Goal: Task Accomplishment & Management: Use online tool/utility

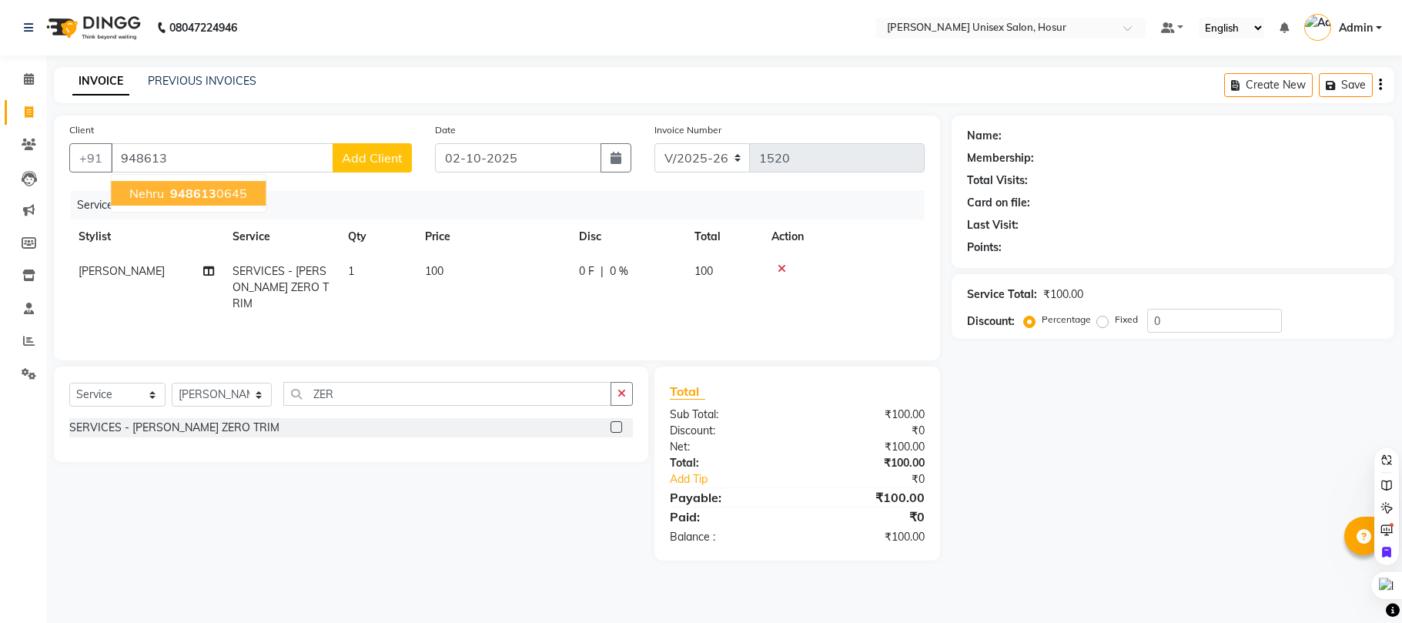
select select "6189"
select select "service"
select select "68440"
click at [219, 194] on ngb-highlight "948613 0645" at bounding box center [207, 193] width 80 height 15
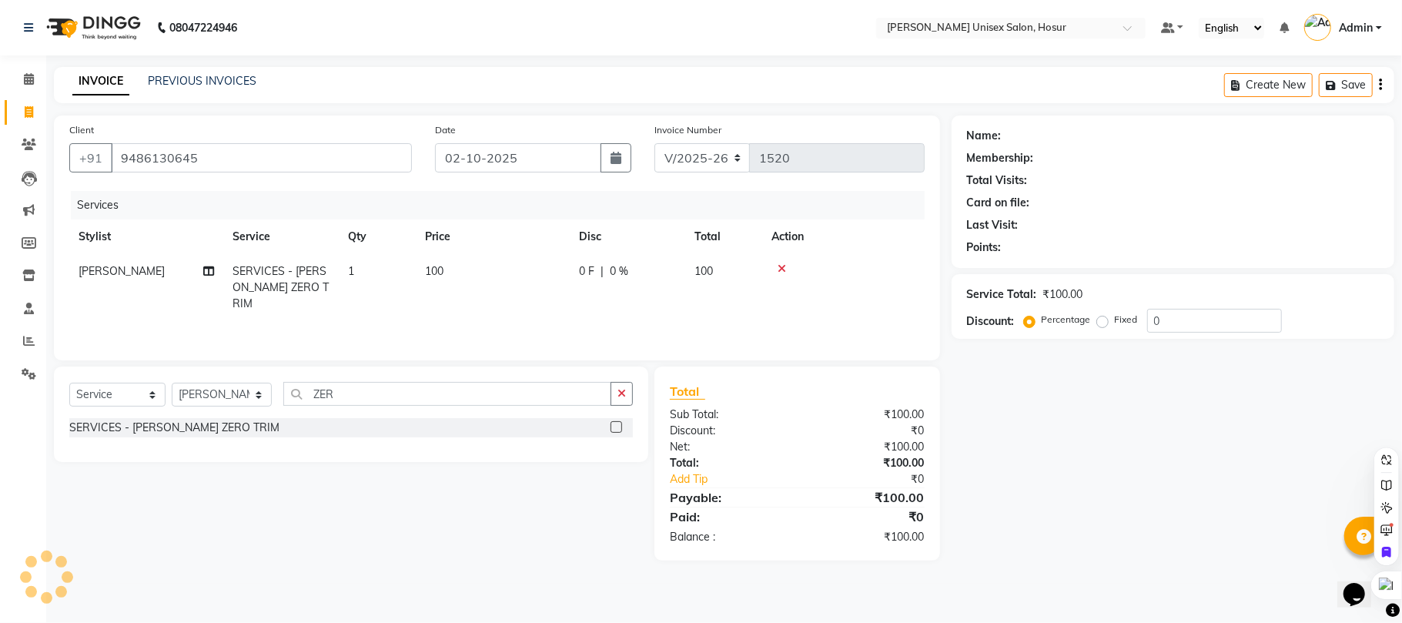
type input "9486130645"
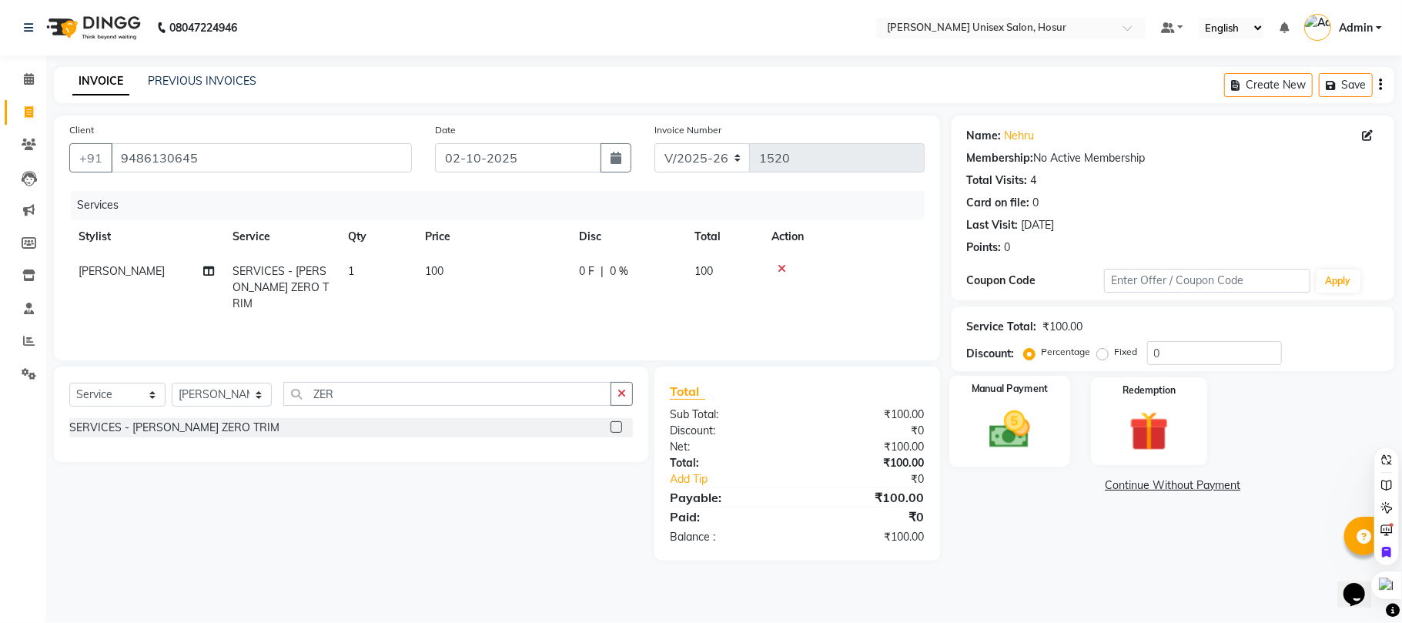
click at [1006, 420] on img at bounding box center [1009, 430] width 67 height 48
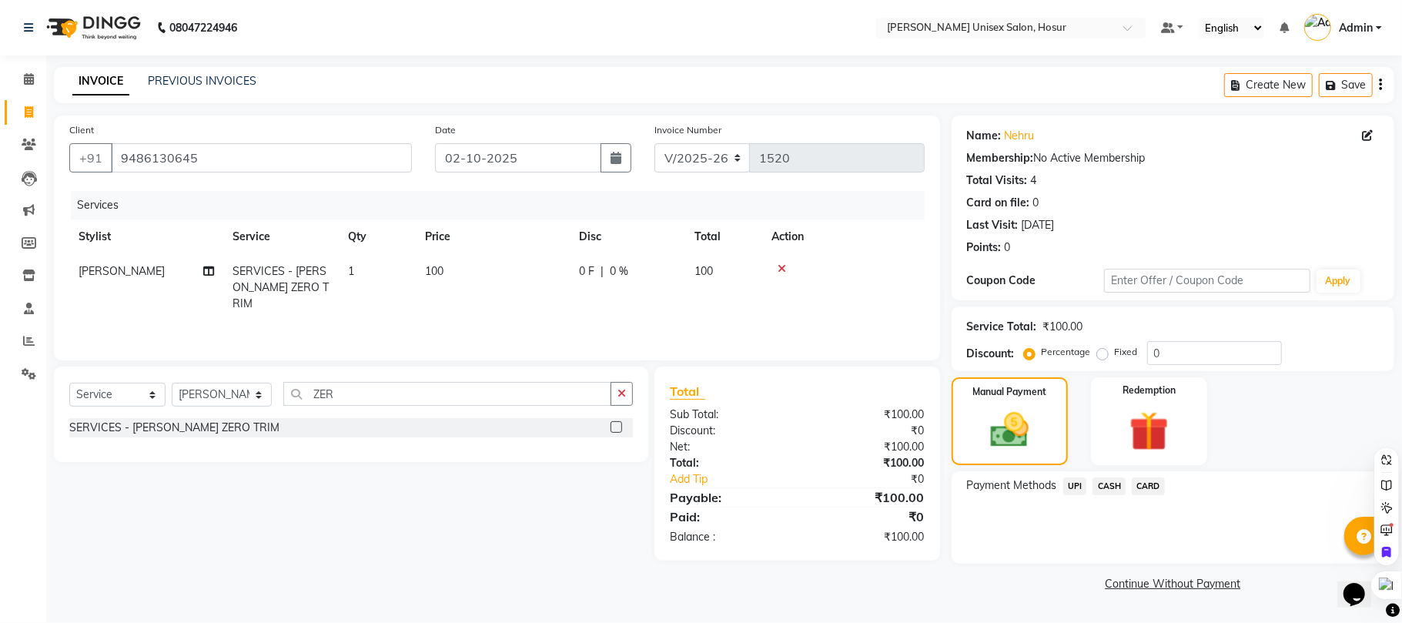
click at [1078, 491] on span "UPI" at bounding box center [1076, 486] width 24 height 18
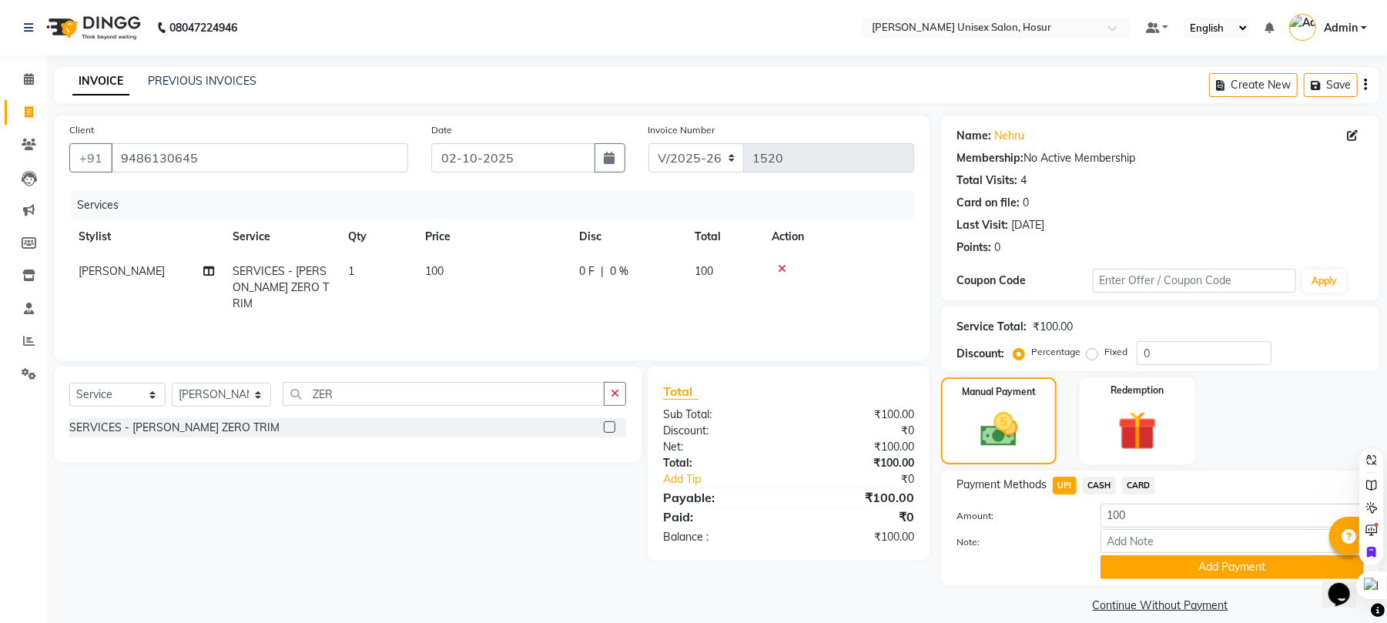
scroll to position [17, 0]
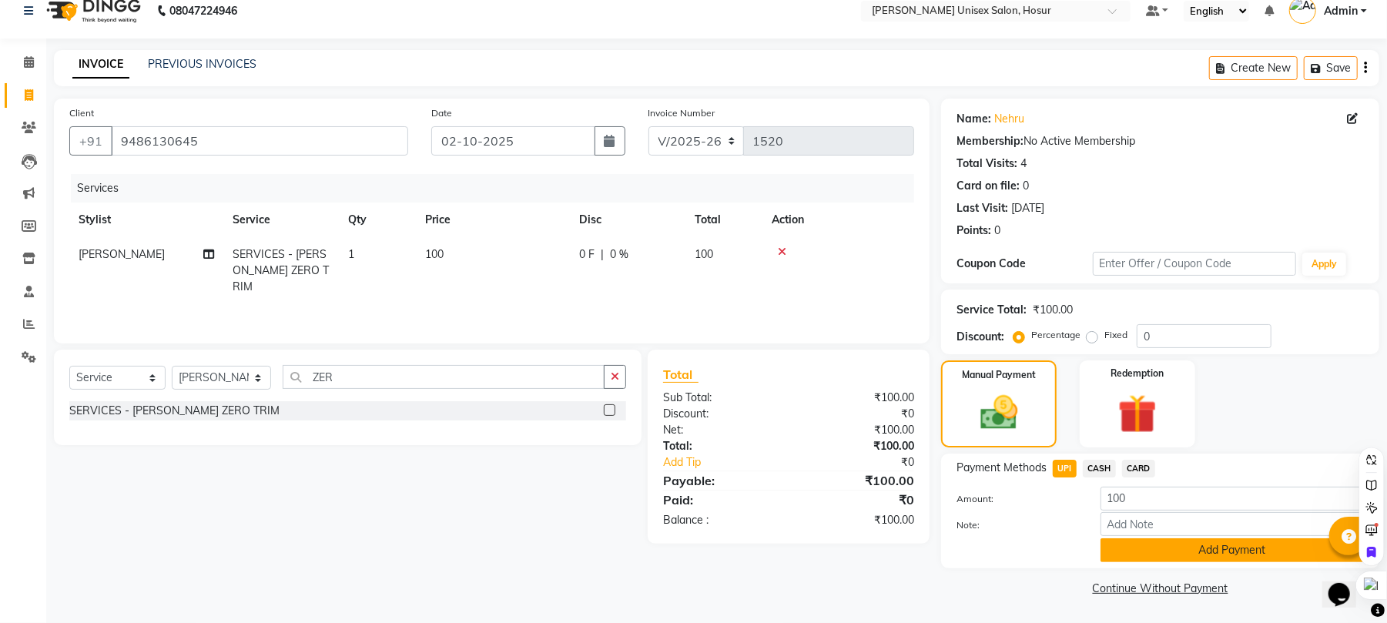
click at [1166, 558] on button "Add Payment" at bounding box center [1231, 550] width 263 height 24
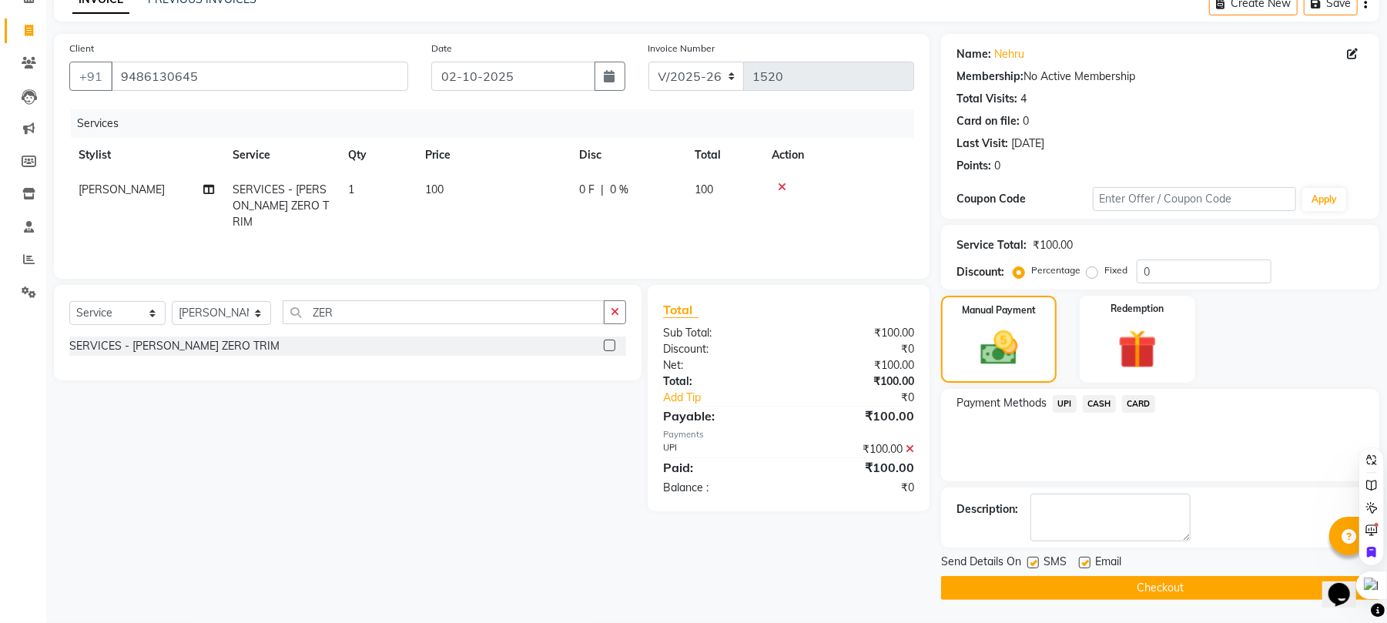
scroll to position [83, 0]
click at [1131, 588] on button "Checkout" at bounding box center [1160, 588] width 438 height 24
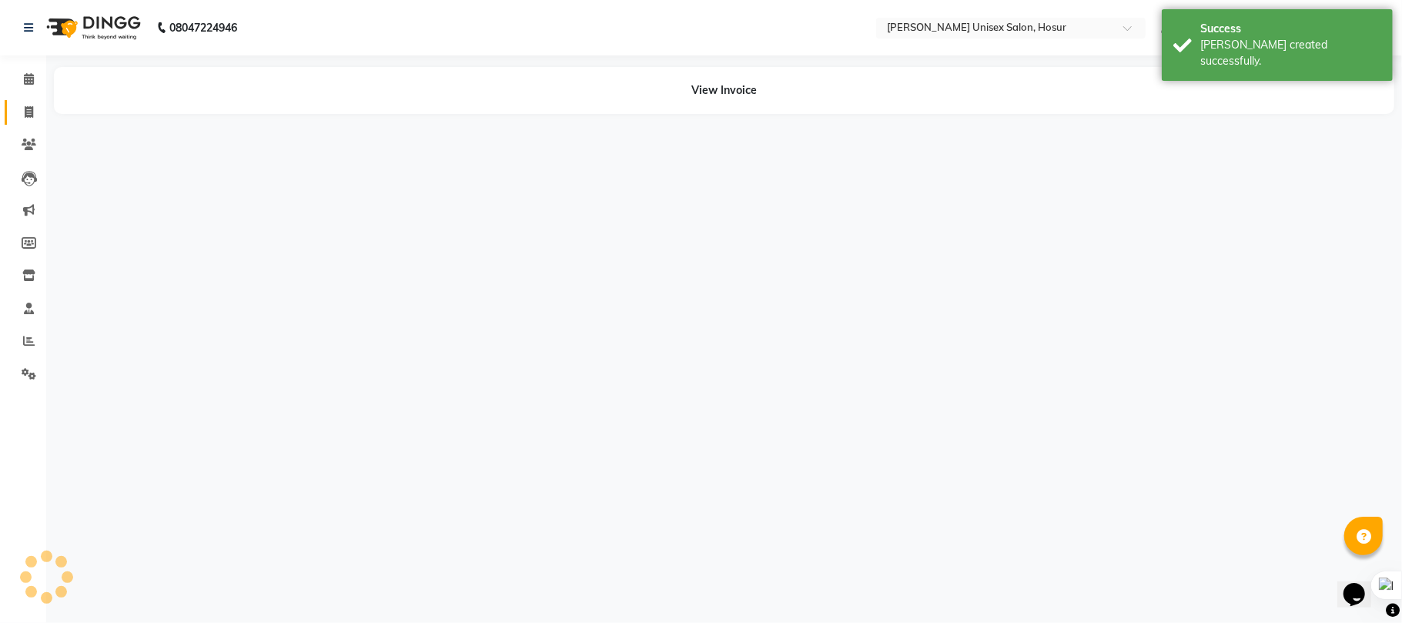
click at [22, 109] on span at bounding box center [28, 113] width 27 height 18
select select "service"
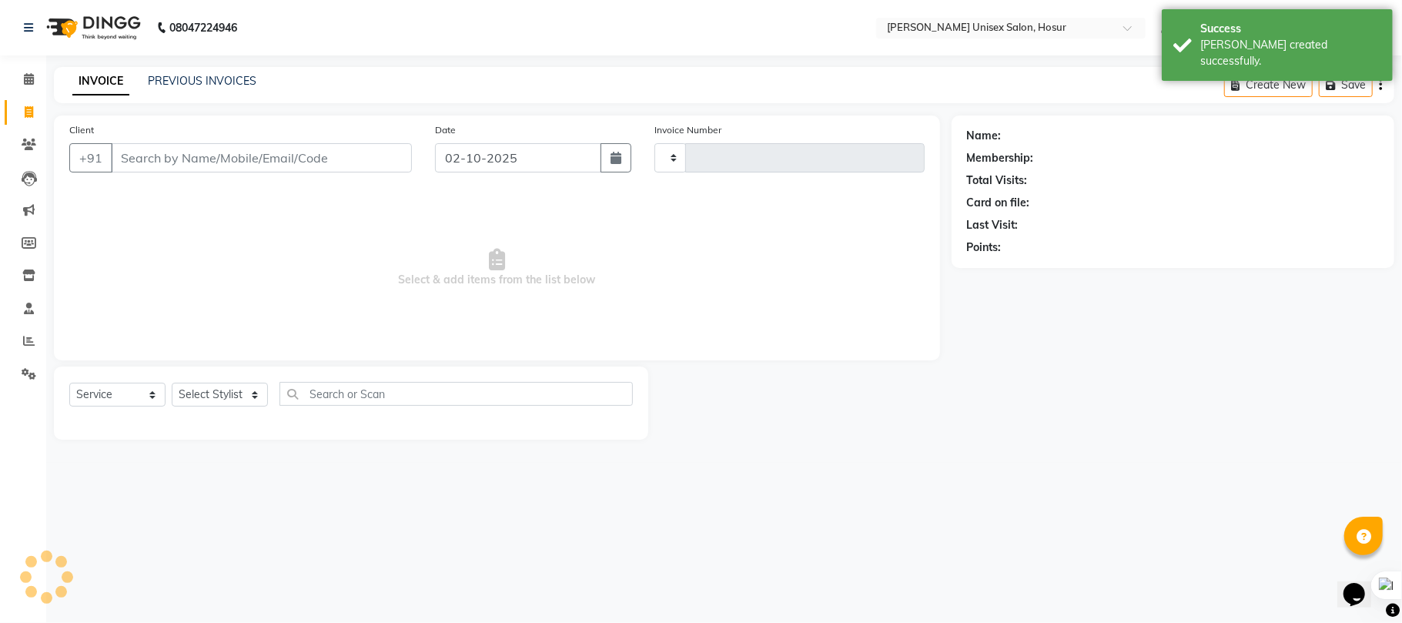
type input "1521"
select select "6189"
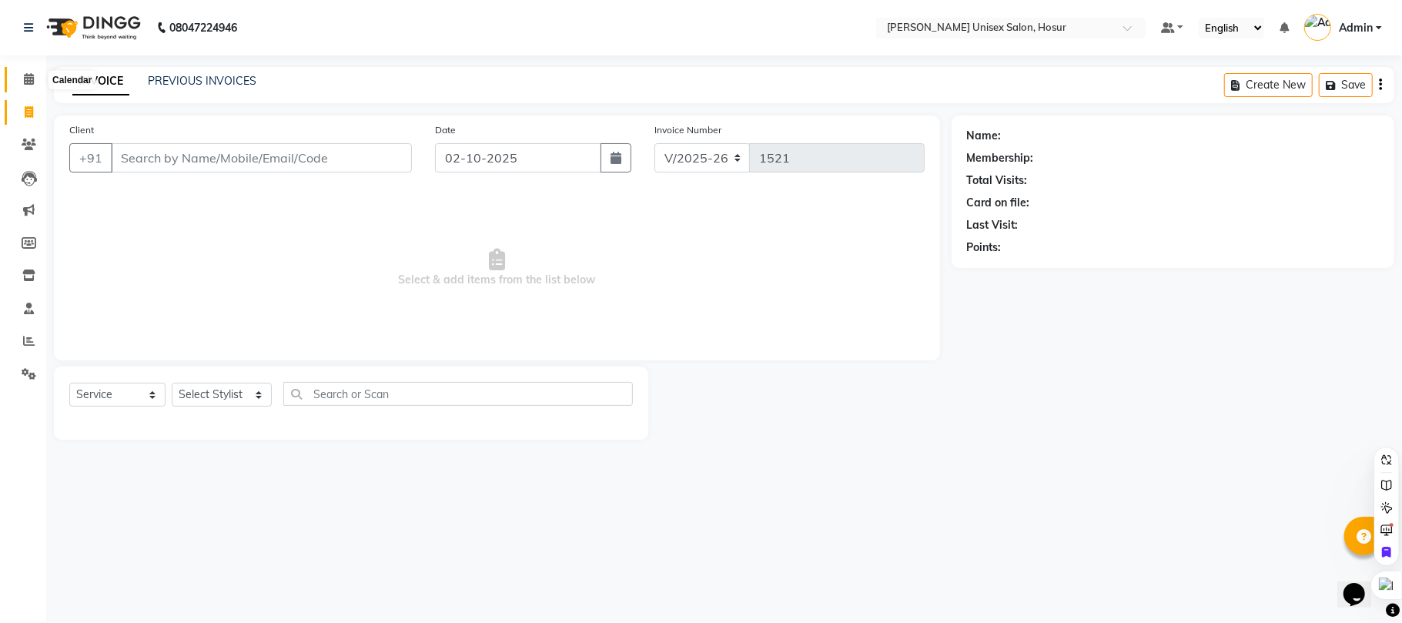
click at [26, 80] on icon at bounding box center [29, 79] width 10 height 12
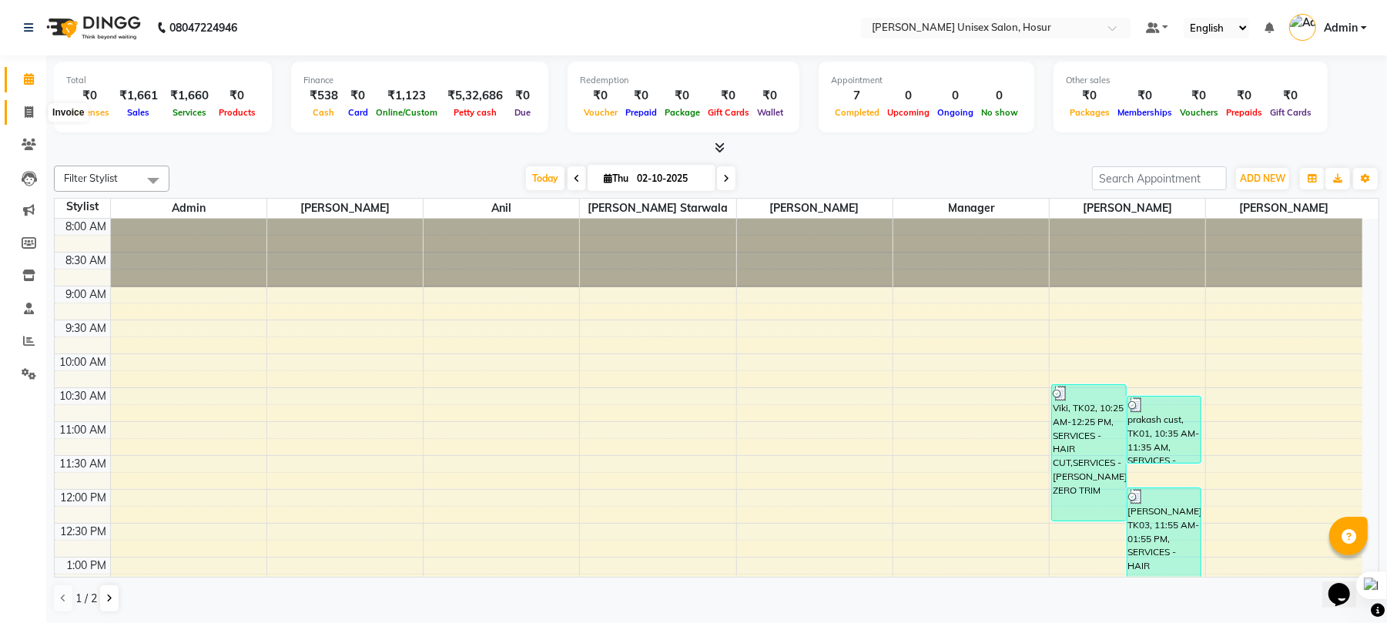
click at [28, 106] on icon at bounding box center [29, 112] width 8 height 12
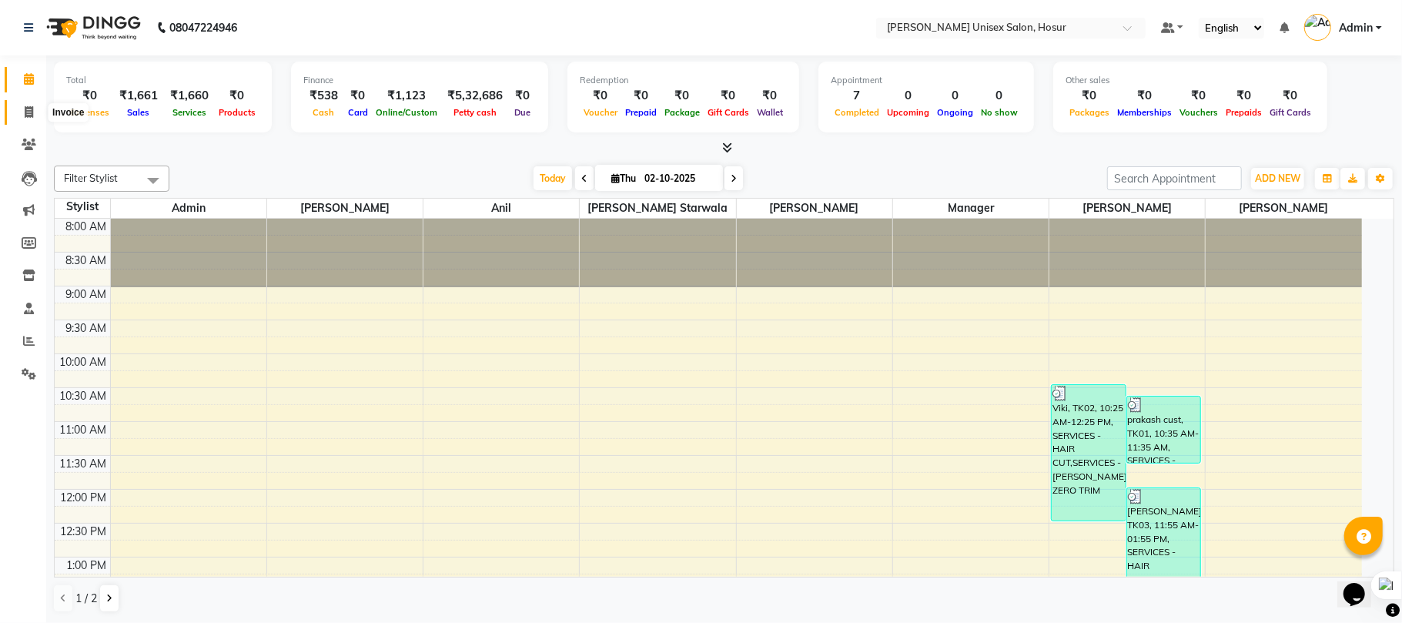
select select "service"
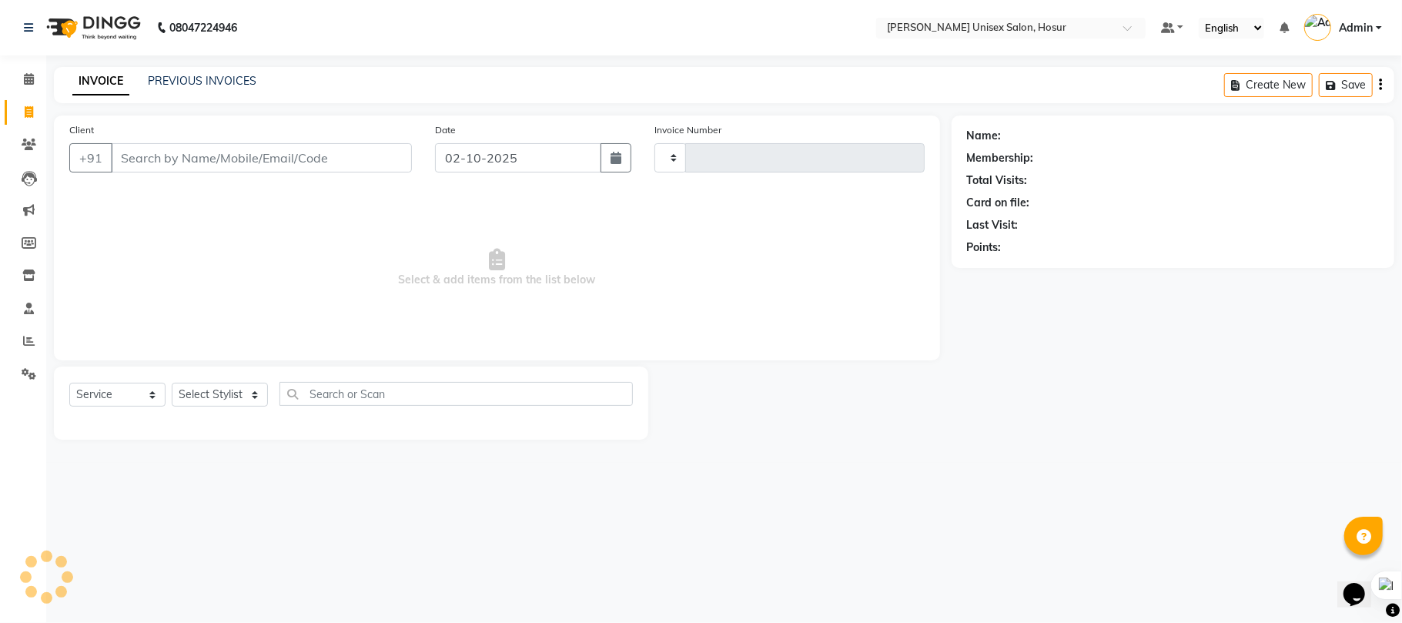
type input "1521"
select select "6189"
click at [225, 80] on link "PREVIOUS INVOICES" at bounding box center [202, 81] width 109 height 14
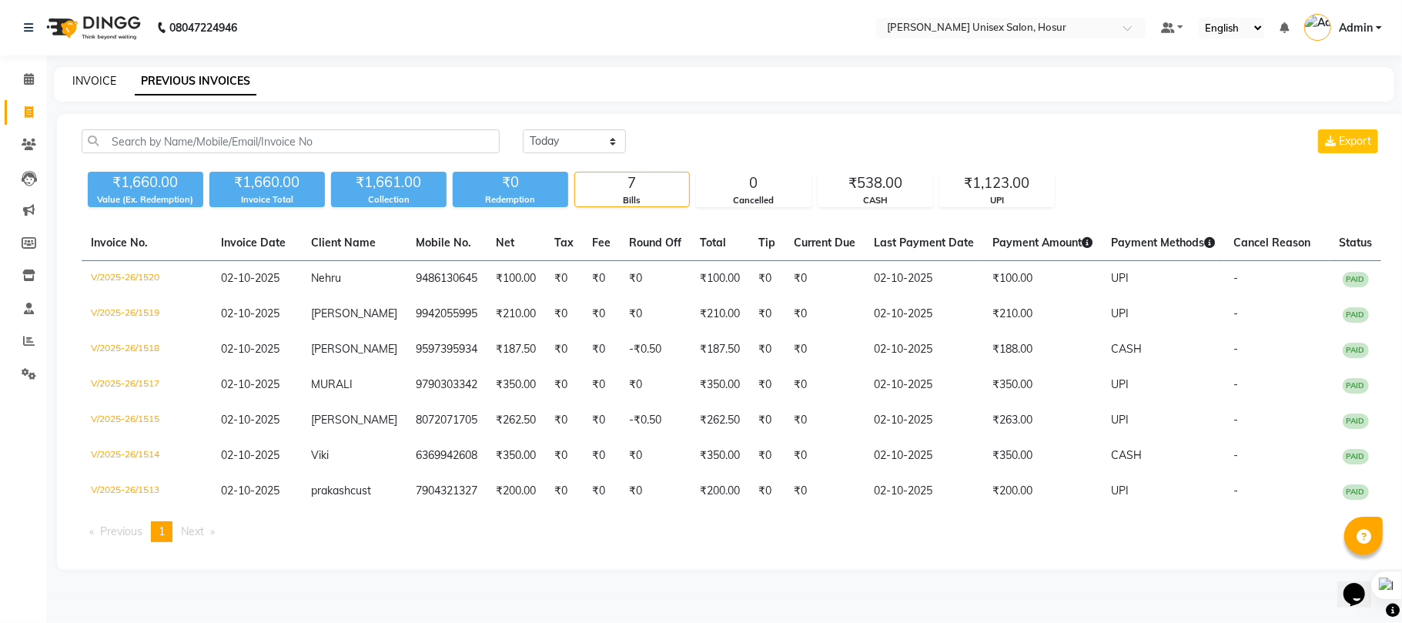
click at [91, 75] on link "INVOICE" at bounding box center [94, 81] width 44 height 14
select select "service"
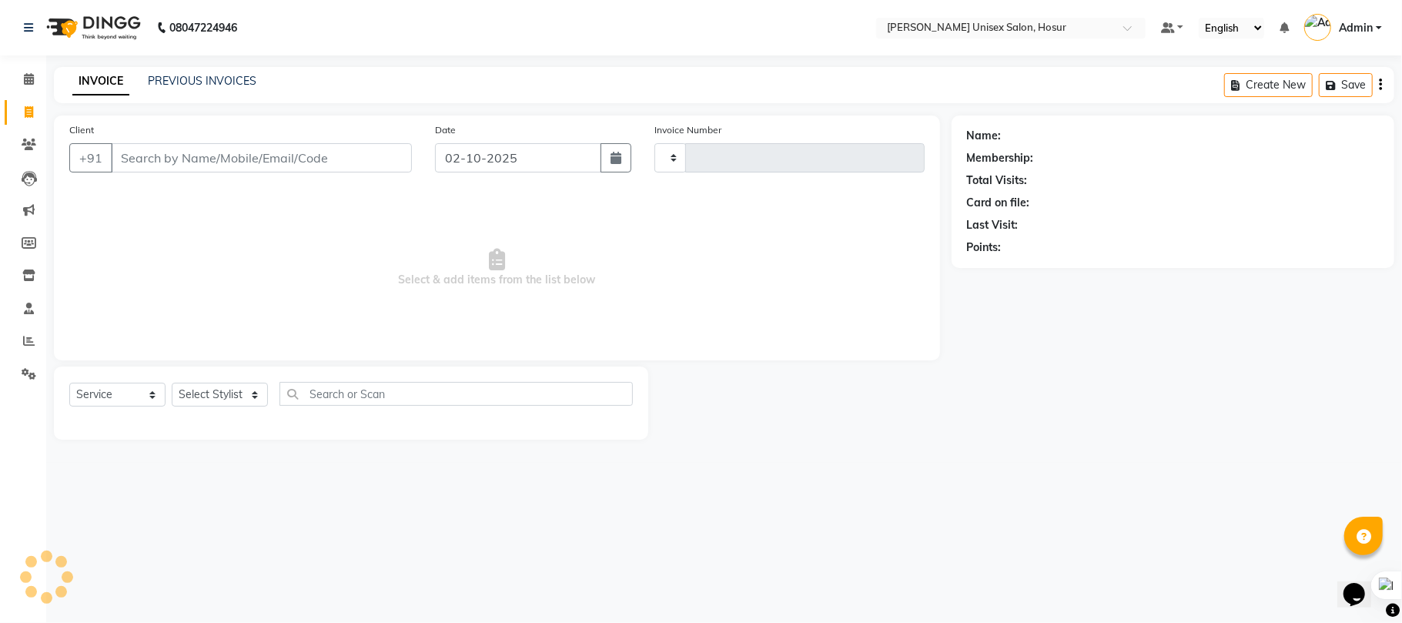
type input "1521"
select select "6189"
click at [177, 79] on link "PREVIOUS INVOICES" at bounding box center [202, 81] width 109 height 14
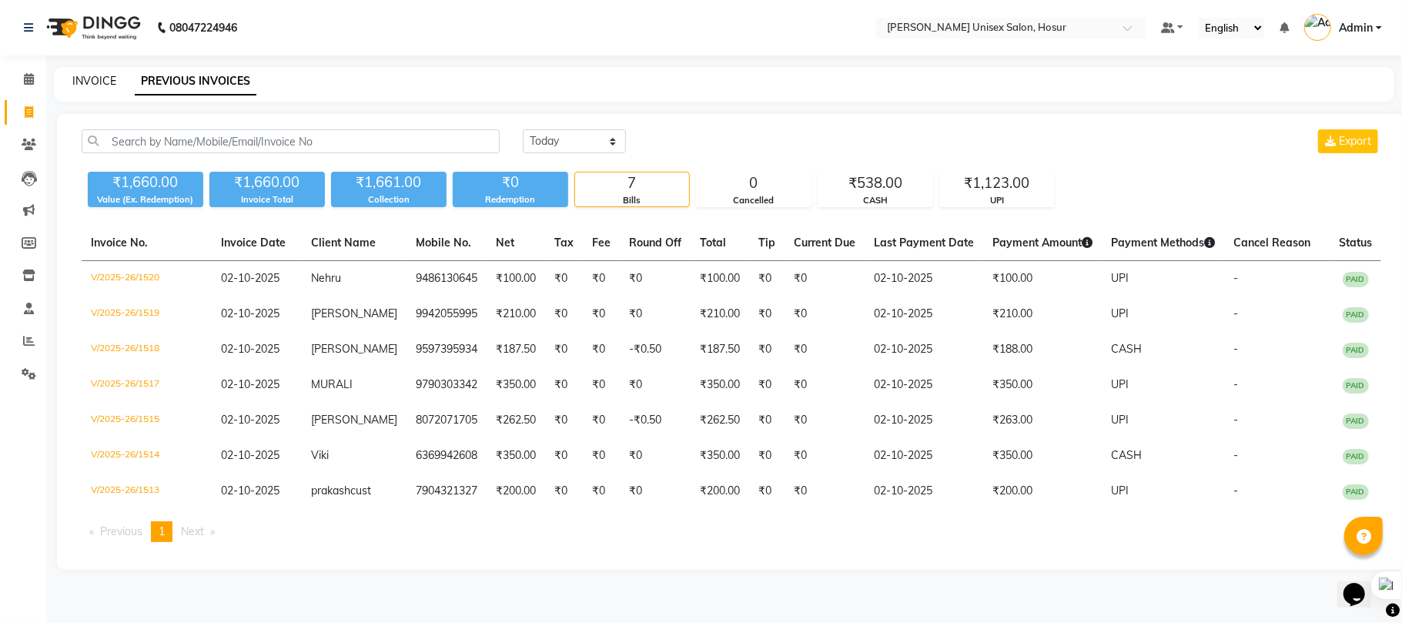
click at [86, 78] on link "INVOICE" at bounding box center [94, 81] width 44 height 14
select select "service"
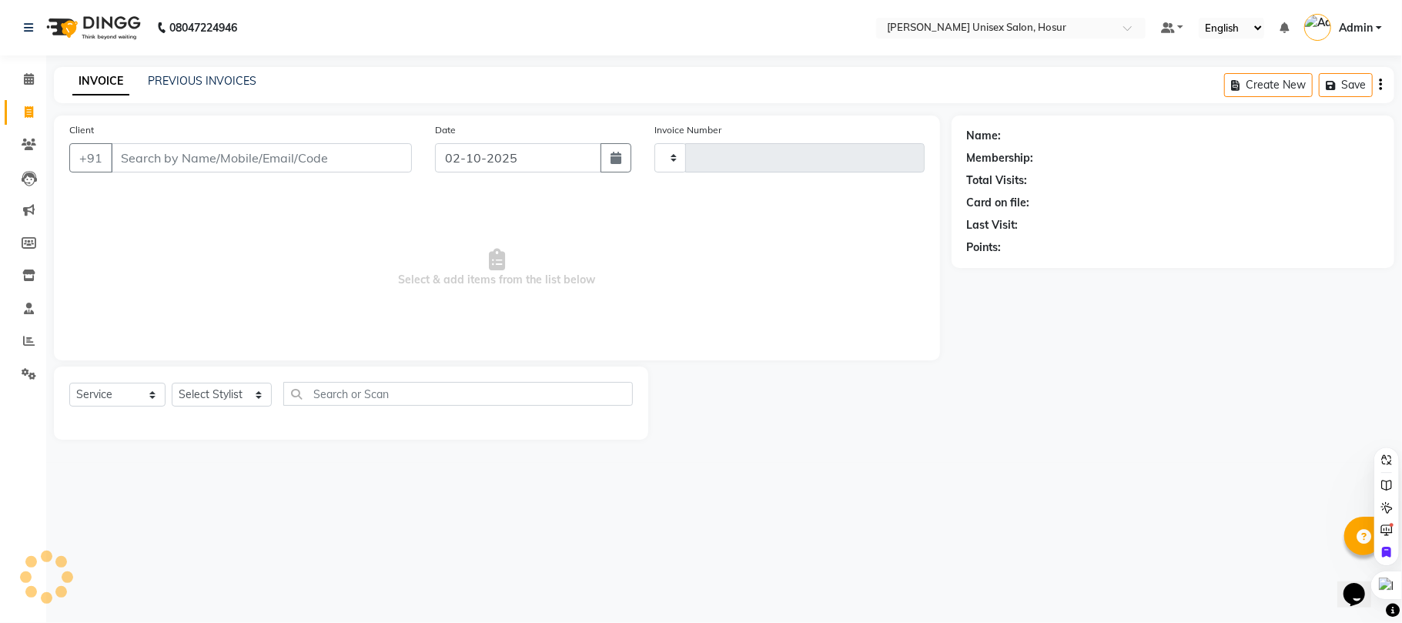
type input "1521"
select select "6189"
